Goal: Check status: Check status

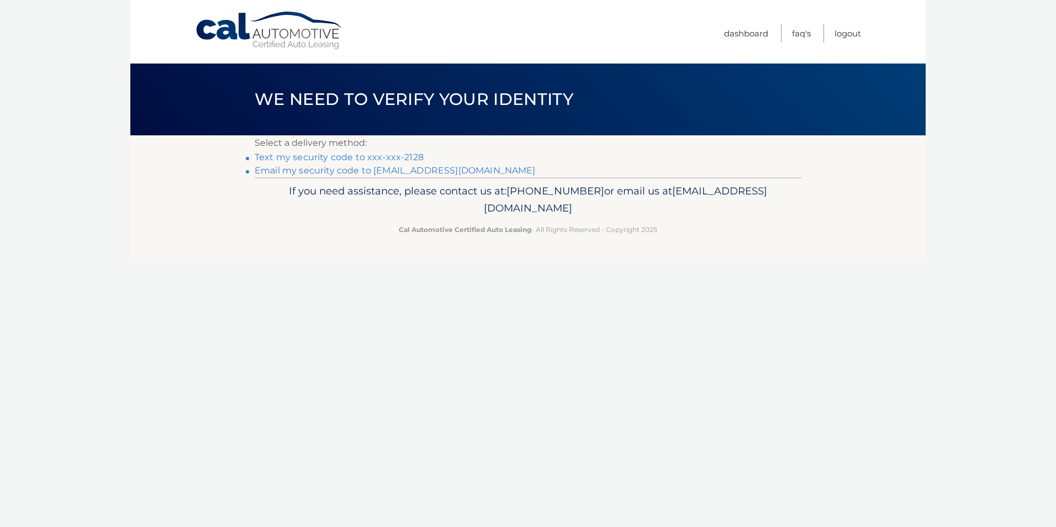
click at [314, 157] on link "Text my security code to xxx-xxx-2128" at bounding box center [339, 157] width 169 height 10
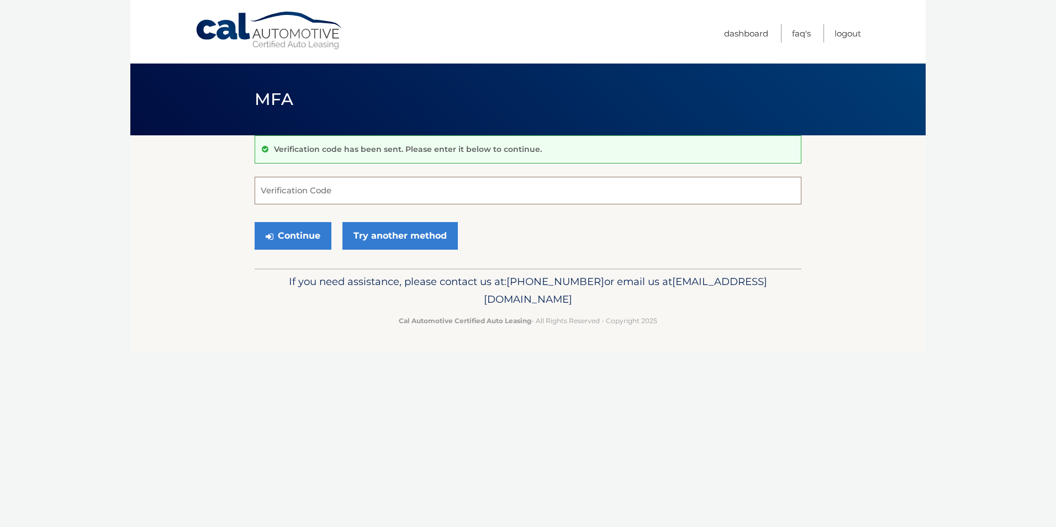
click at [340, 196] on input "Verification Code" at bounding box center [528, 191] width 547 height 28
type input "613505"
click at [299, 240] on button "Continue" at bounding box center [293, 236] width 77 height 28
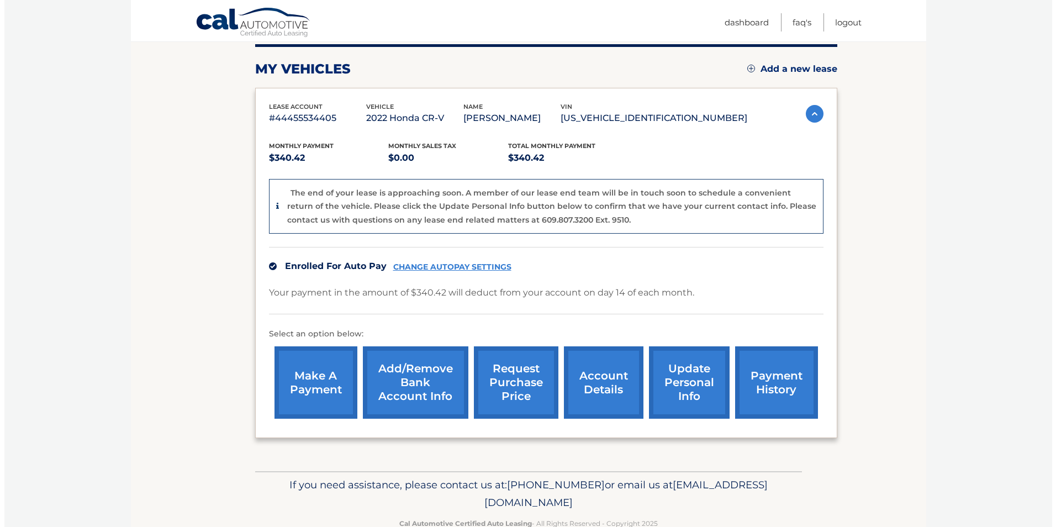
scroll to position [169, 0]
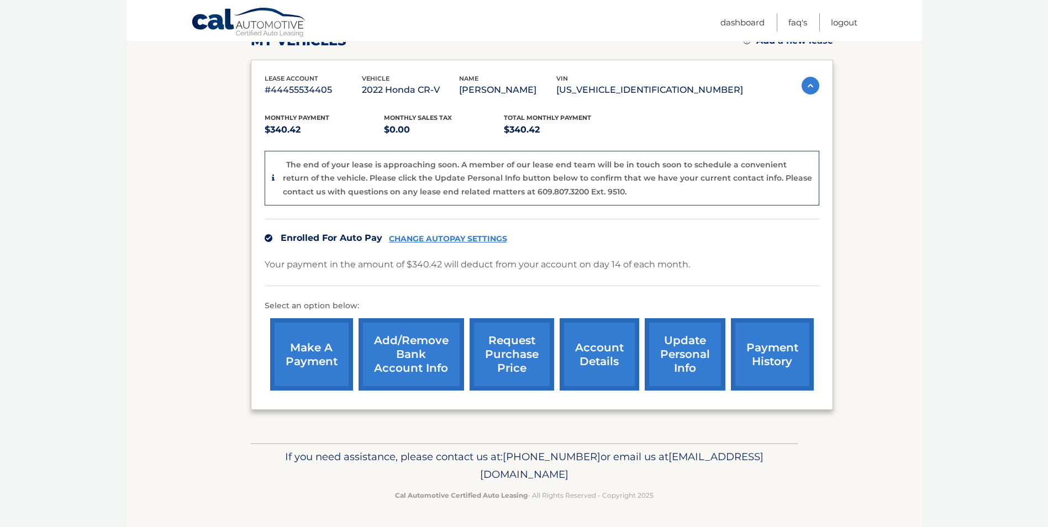
click at [497, 360] on link "request purchase price" at bounding box center [512, 354] width 85 height 72
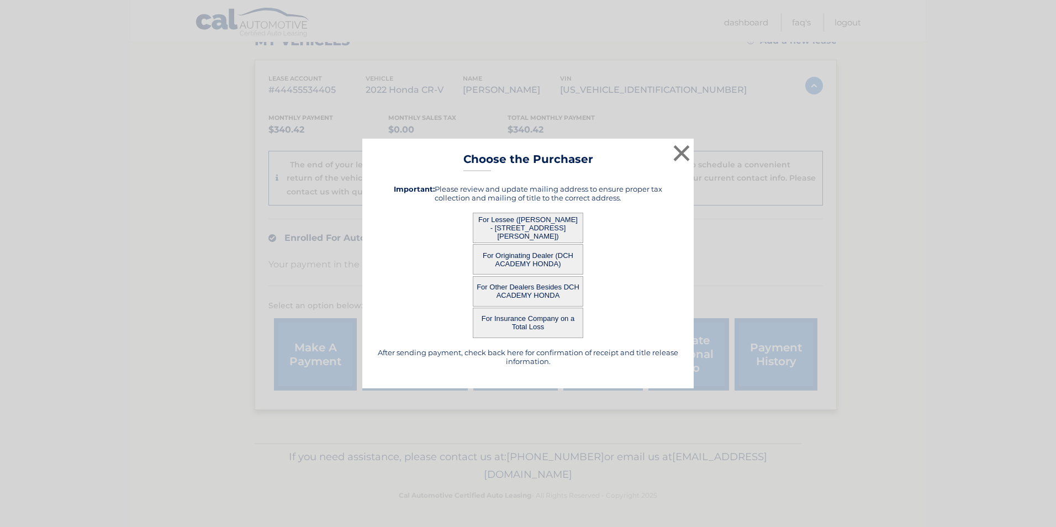
click at [523, 231] on button "For Lessee (MICHAEL DONNELLY - 8 WOODLAND AVE, , LAURENCE HRBR, NJ 08879)" at bounding box center [528, 228] width 111 height 30
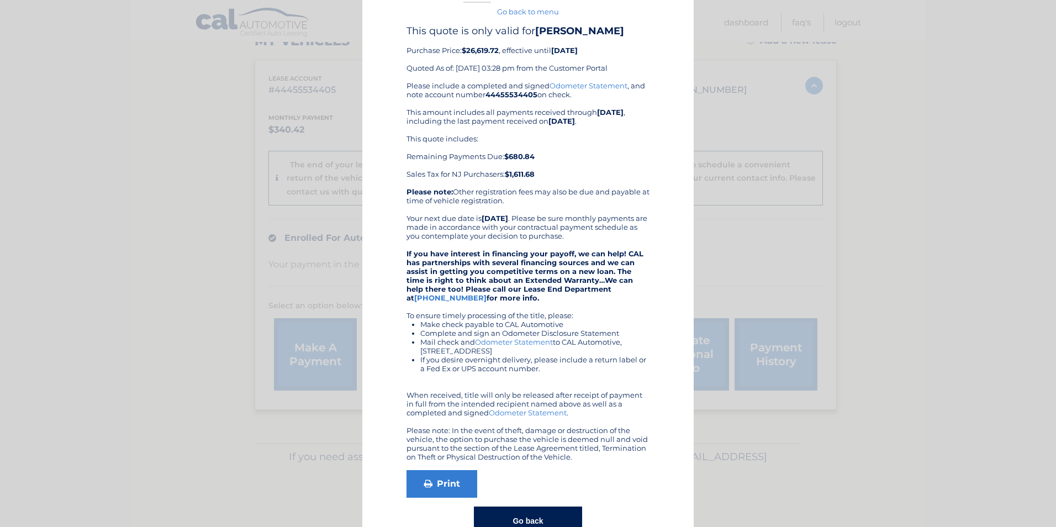
scroll to position [0, 0]
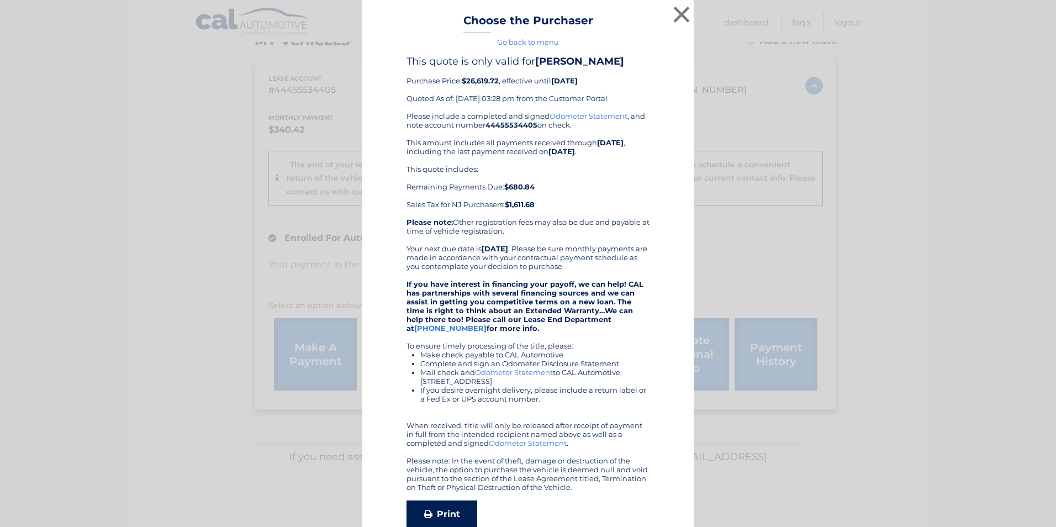
click at [459, 511] on link "Print" at bounding box center [442, 515] width 71 height 28
